Goal: Information Seeking & Learning: Learn about a topic

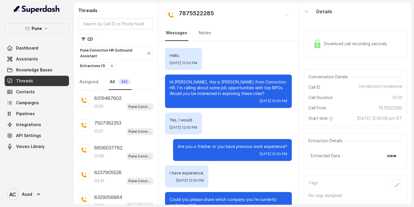
scroll to position [2135, 0]
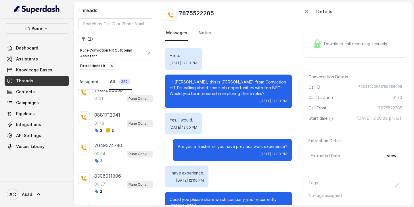
click at [87, 80] on link "Assigned" at bounding box center [88, 82] width 21 height 16
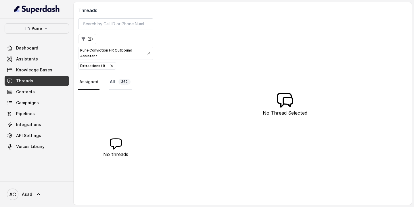
click at [121, 79] on span "362" at bounding box center [124, 82] width 12 height 6
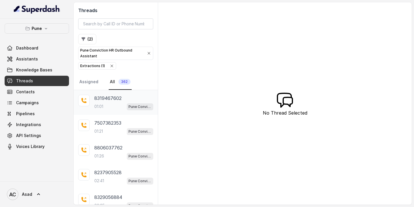
click at [115, 98] on p "8319467602" at bounding box center [107, 97] width 27 height 7
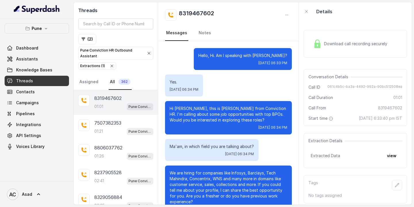
scroll to position [136, 0]
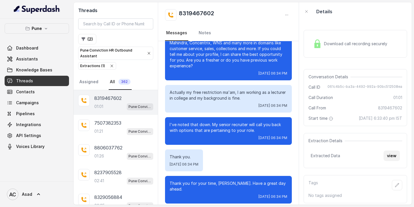
click at [391, 157] on button "view" at bounding box center [391, 155] width 16 height 10
click at [109, 129] on div "01:21 Pune Conviction HR Outbound Assistant" at bounding box center [123, 130] width 59 height 7
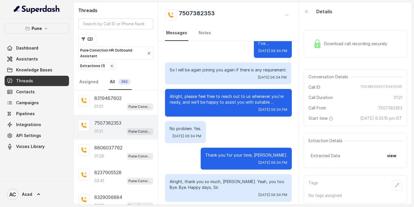
scroll to position [370, 0]
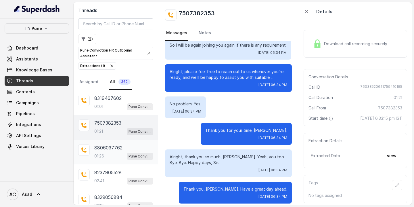
click at [107, 153] on div "01:26 Pune Conviction HR Outbound Assistant" at bounding box center [123, 155] width 59 height 7
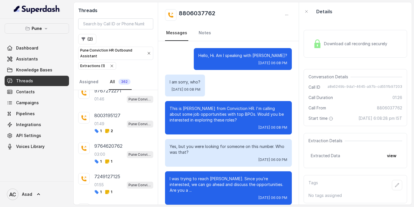
scroll to position [563, 0]
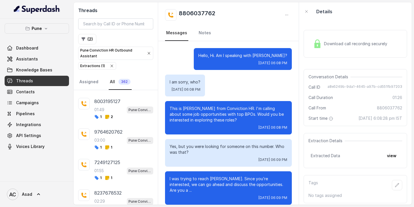
click at [105, 171] on div "7249127125 01:55 Pune Conviction HR Outbound Assistant 1 1" at bounding box center [123, 169] width 59 height 21
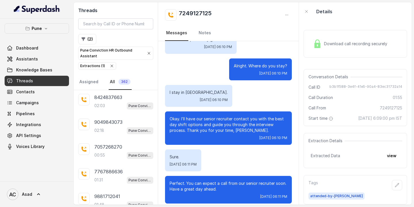
scroll to position [2051, 0]
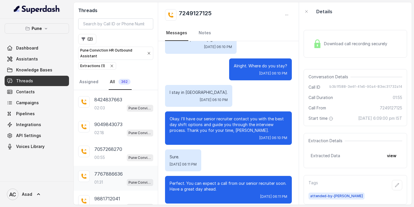
click at [102, 170] on div "7767886636 01:31 Pune Conviction HR Outbound Assistant" at bounding box center [123, 178] width 59 height 16
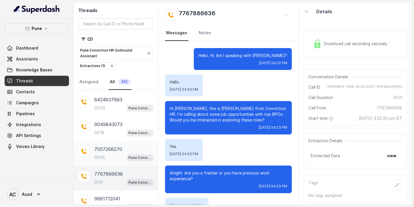
click at [104, 154] on p "00:55" at bounding box center [99, 157] width 11 height 6
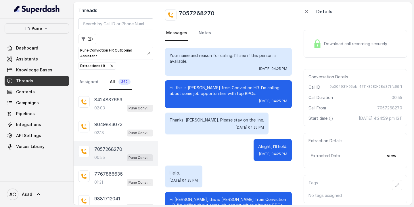
scroll to position [86, 0]
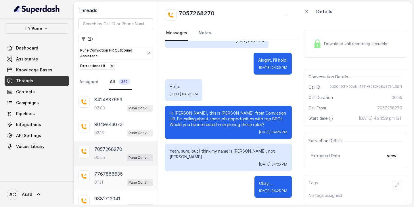
click at [99, 170] on div "7767886636 01:31 Pune Conviction HR Outbound Assistant" at bounding box center [123, 178] width 59 height 16
